Goal: Information Seeking & Learning: Learn about a topic

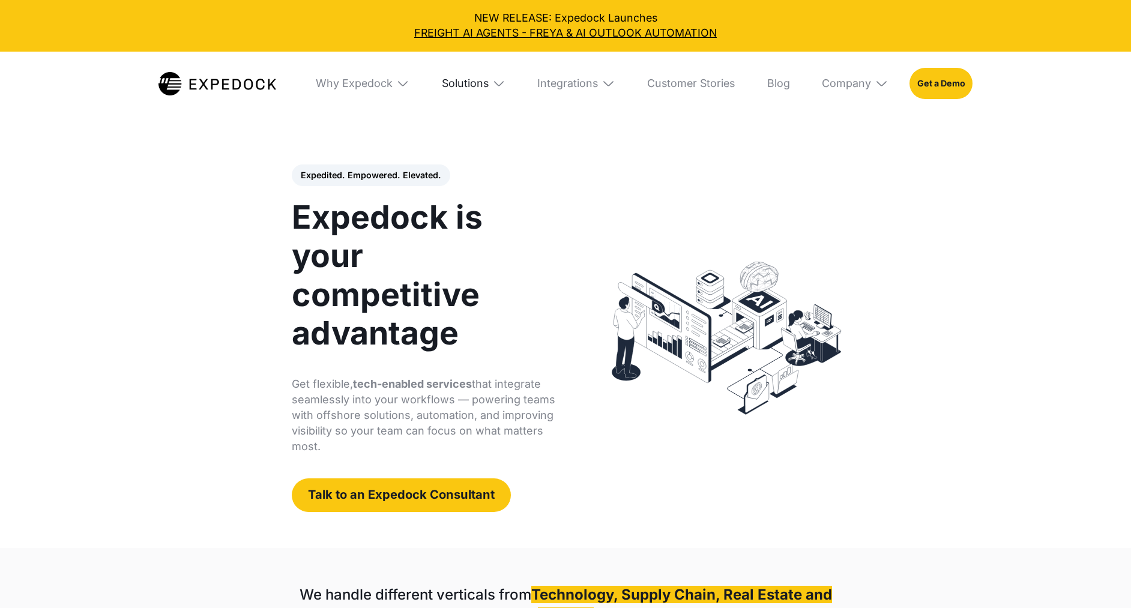
select select
click at [458, 89] on div "Solutions" at bounding box center [465, 83] width 47 height 13
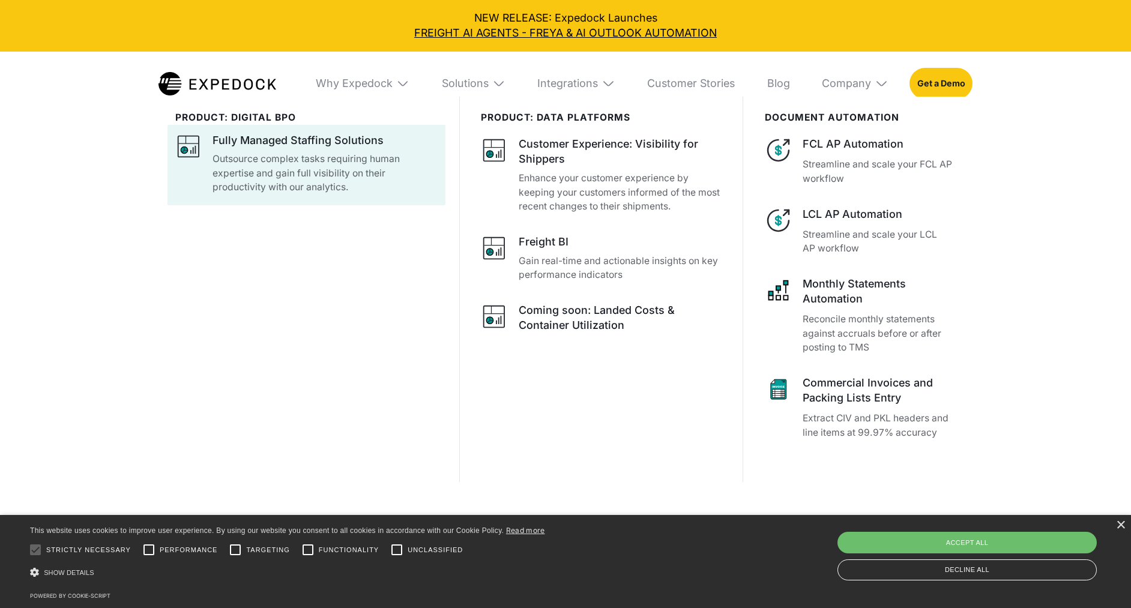
click at [306, 172] on p "Outsource complex tasks requiring human expertise and gain full visibility on t…" at bounding box center [325, 173] width 225 height 42
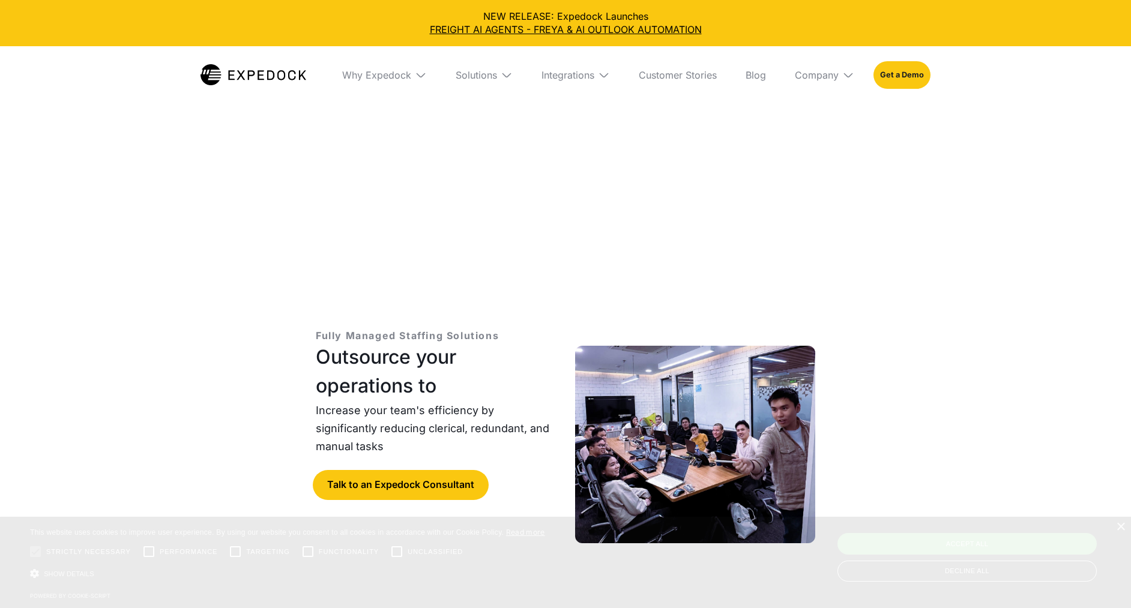
select select
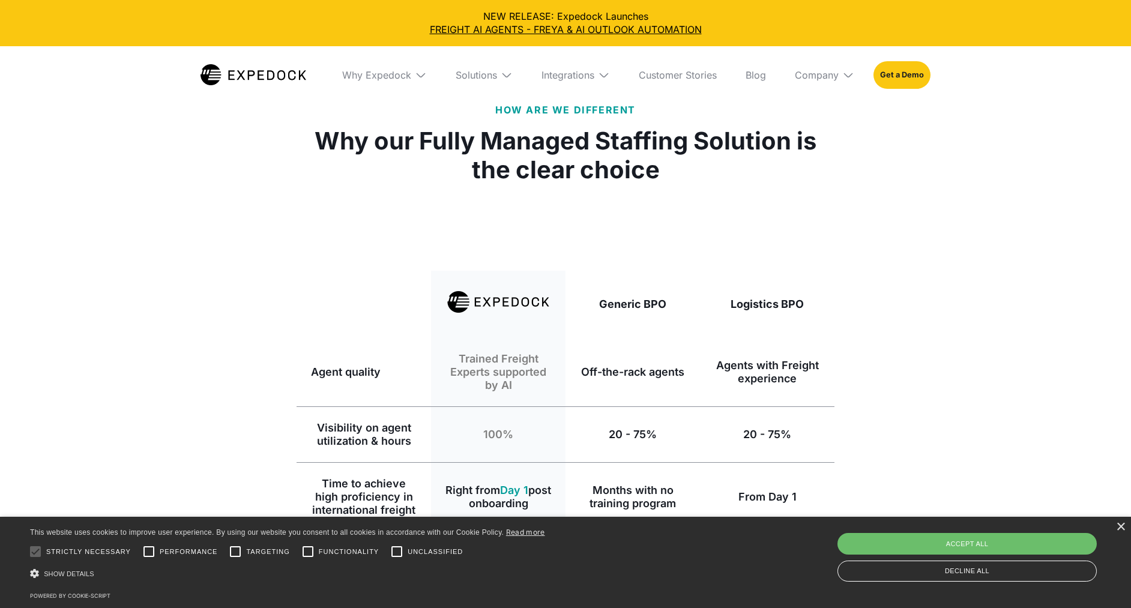
scroll to position [1255, 0]
